Goal: Information Seeking & Learning: Learn about a topic

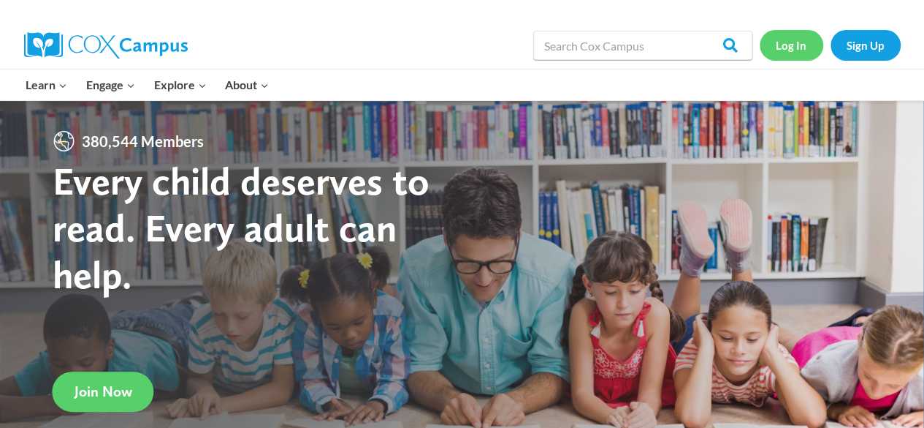
click at [783, 44] on link "Log In" at bounding box center [792, 45] width 64 height 30
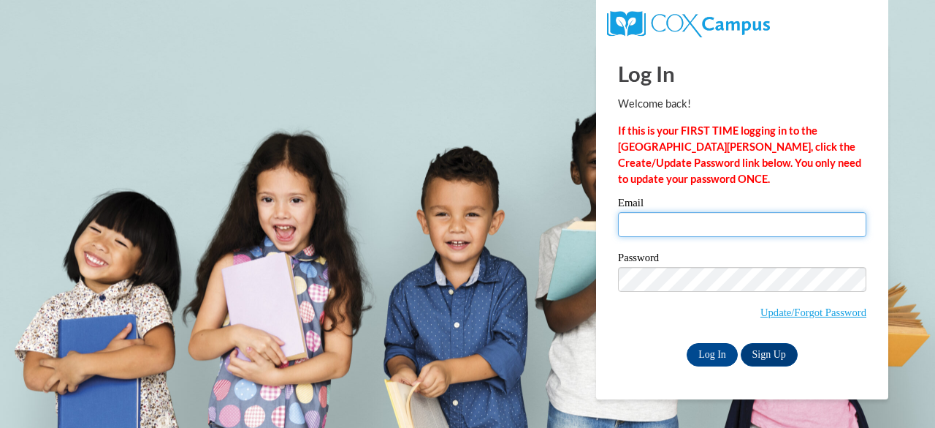
click at [675, 224] on input "Email" at bounding box center [742, 224] width 248 height 25
type input "e050189@muscogee.k12.ga.us"
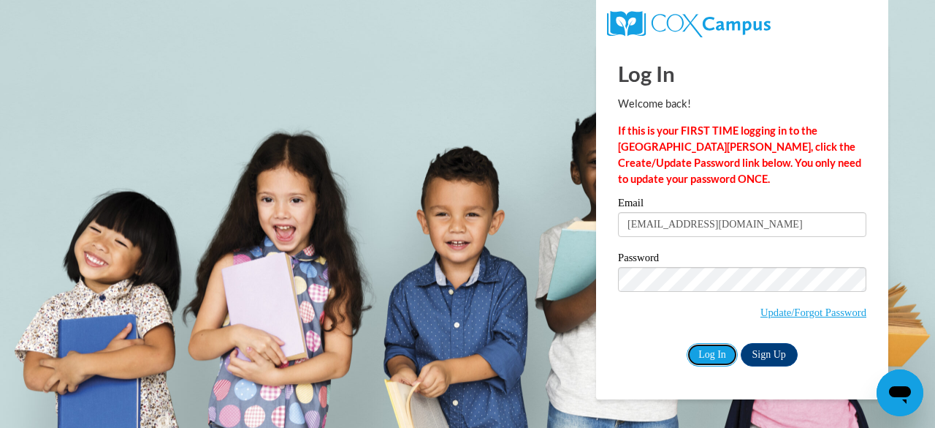
click at [710, 357] on input "Log In" at bounding box center [712, 354] width 51 height 23
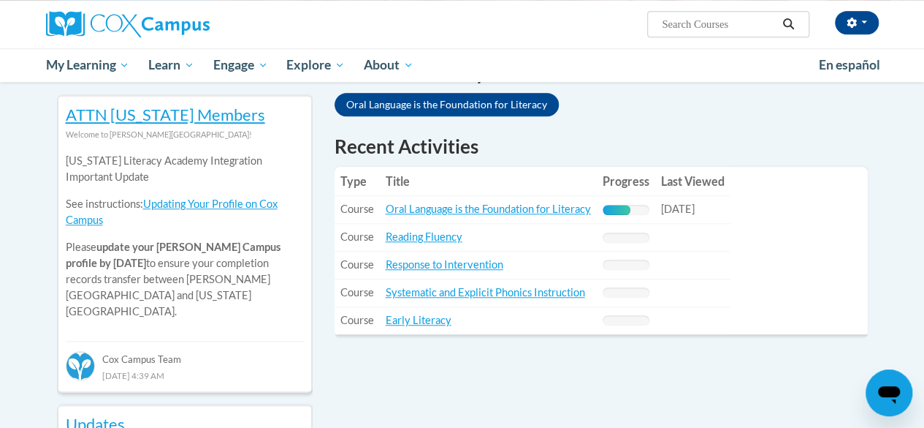
scroll to position [479, 0]
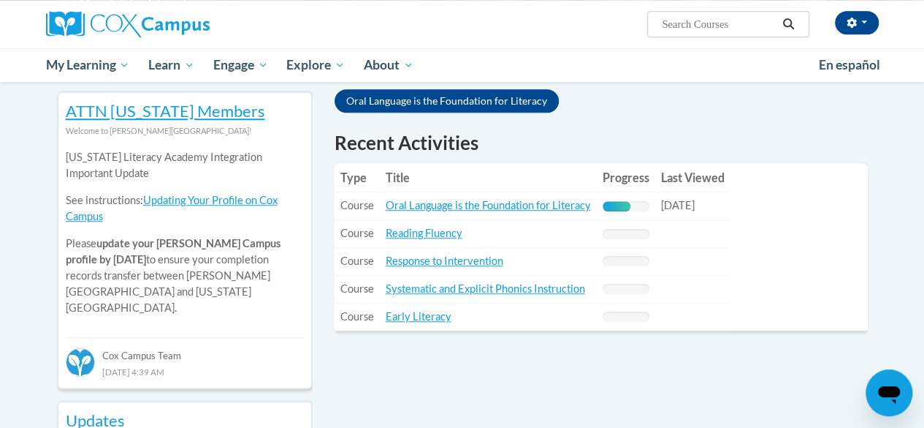
click at [482, 211] on link "Oral Language is the Foundation for Literacy" at bounding box center [488, 205] width 205 height 12
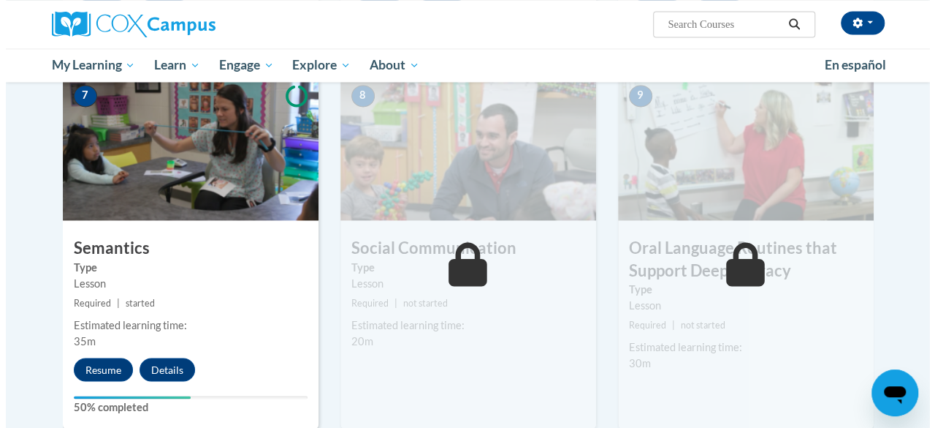
scroll to position [1167, 0]
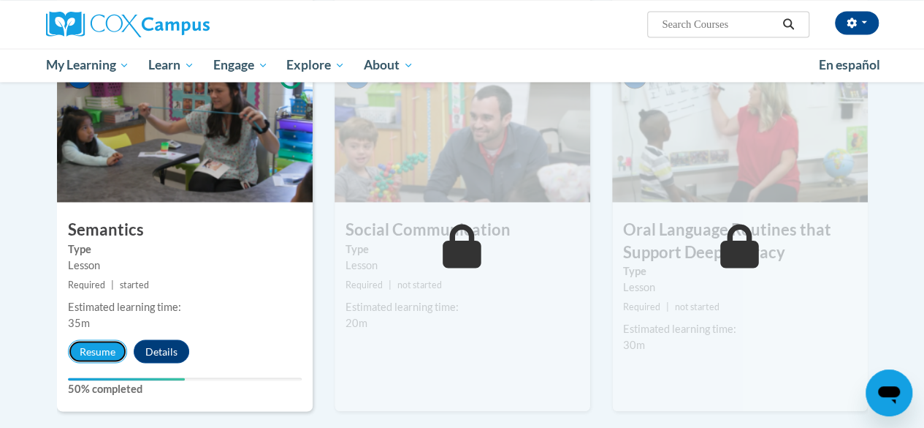
click at [99, 349] on button "Resume" at bounding box center [97, 350] width 59 height 23
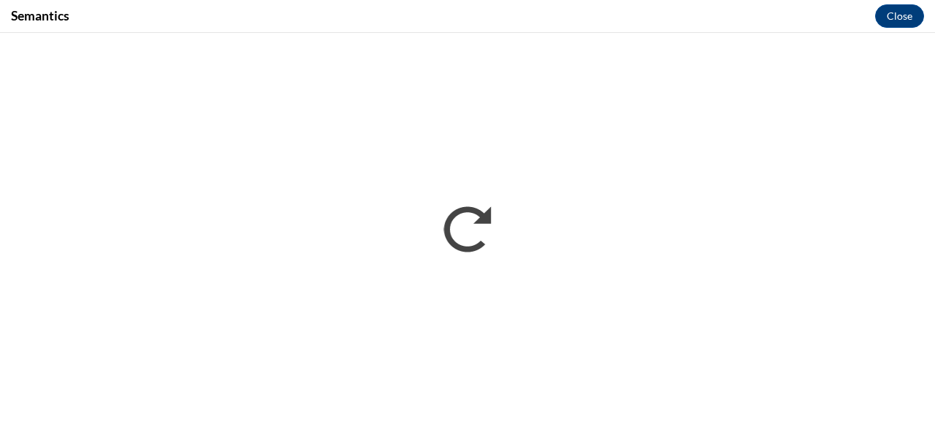
scroll to position [0, 0]
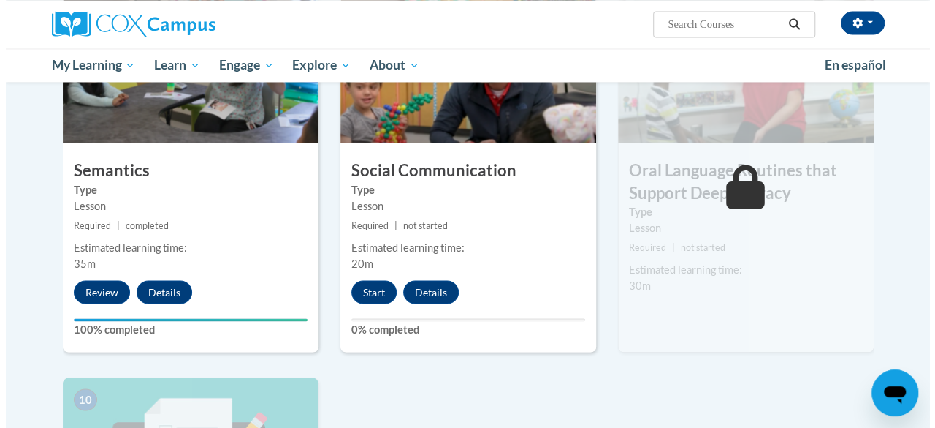
scroll to position [1228, 0]
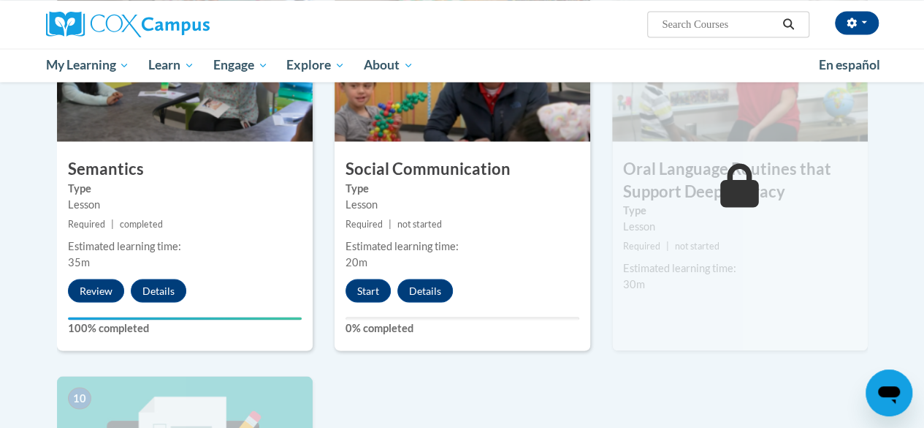
click at [368, 288] on button "Start" at bounding box center [368, 289] width 45 height 23
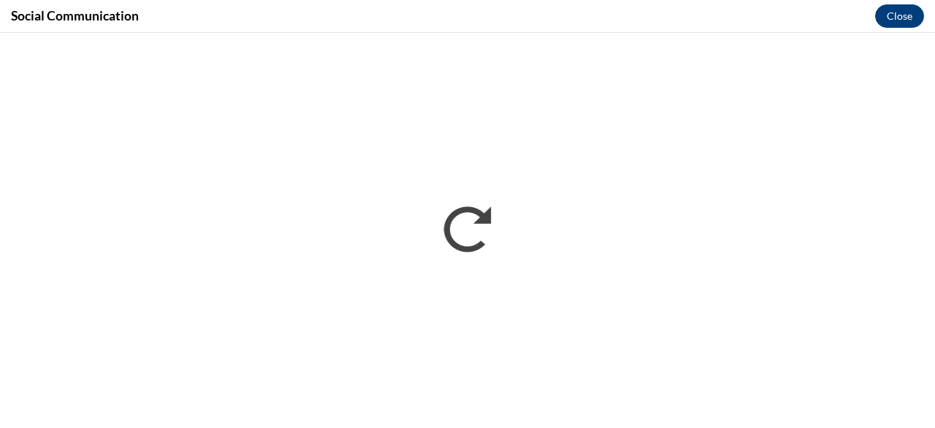
scroll to position [0, 0]
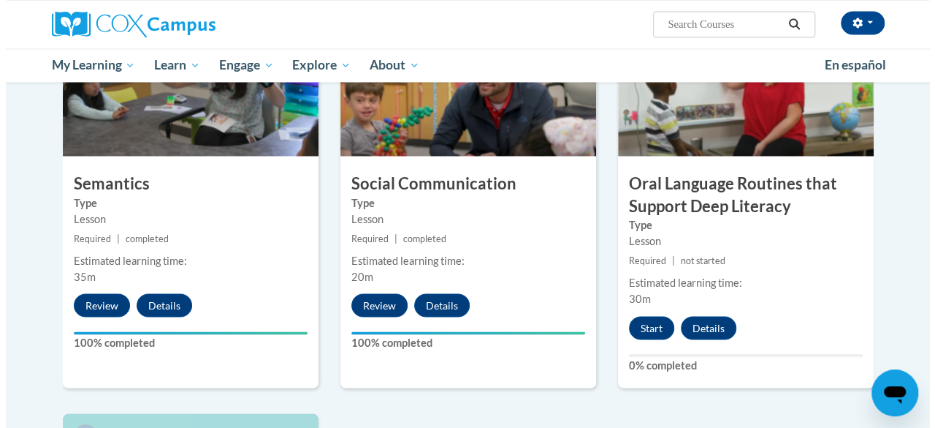
scroll to position [1225, 0]
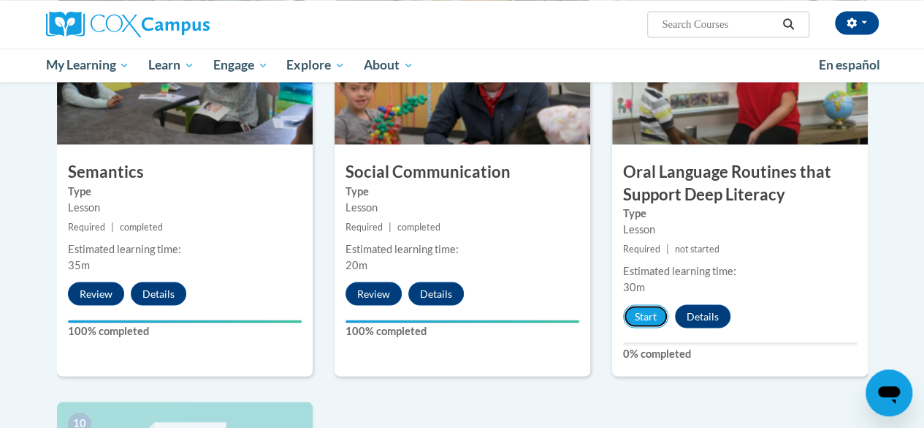
click at [650, 324] on button "Start" at bounding box center [645, 315] width 45 height 23
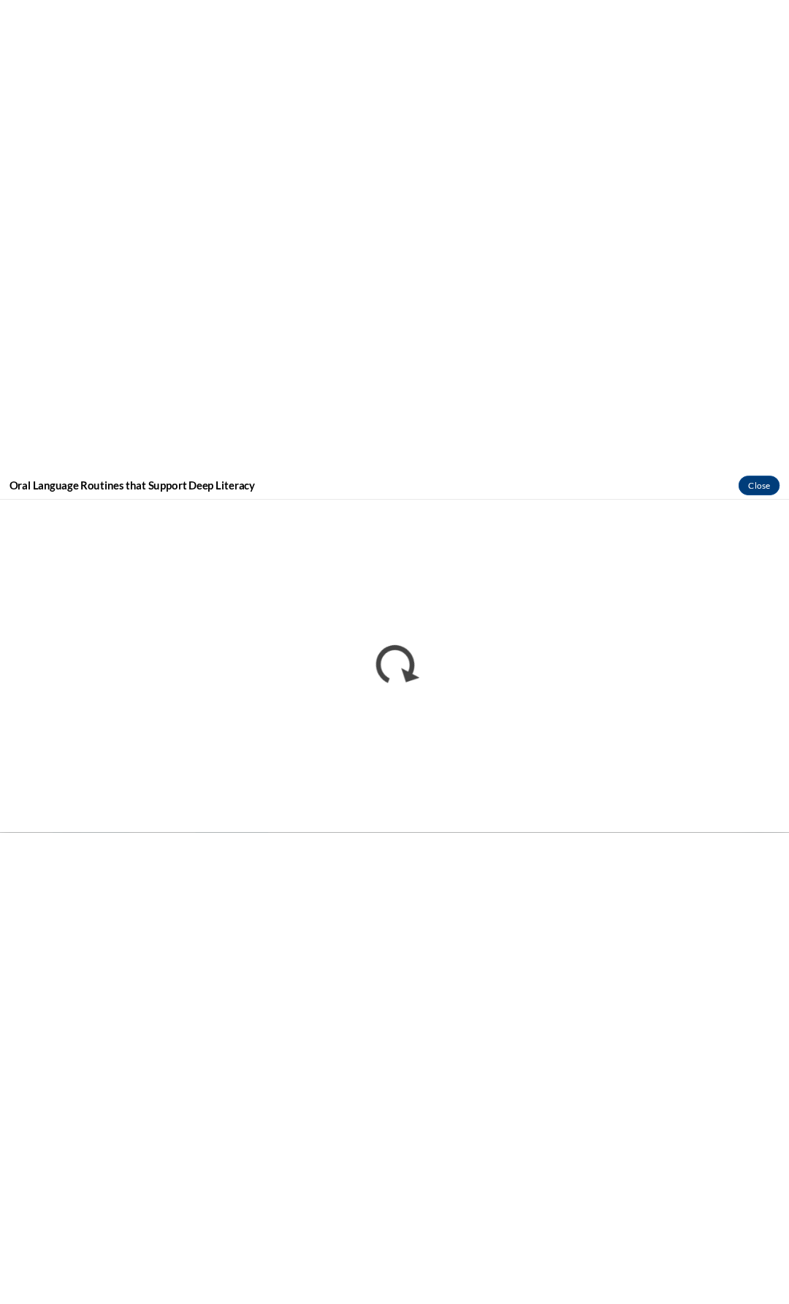
scroll to position [1074, 0]
